Goal: Task Accomplishment & Management: Manage account settings

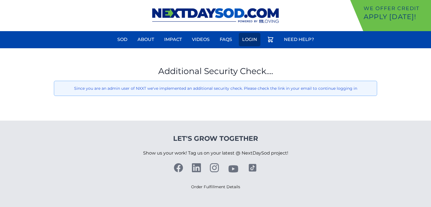
click at [245, 44] on link "Login" at bounding box center [250, 39] width 22 height 13
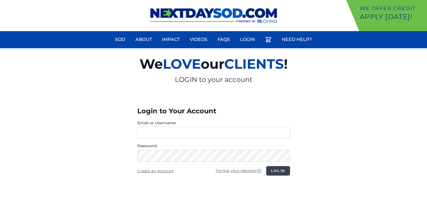
type input "**********"
click at [286, 174] on button "Log in" at bounding box center [278, 171] width 24 height 10
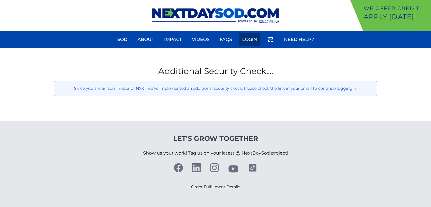
click at [248, 42] on link "Login" at bounding box center [250, 39] width 22 height 13
